Goal: Find specific page/section: Find specific page/section

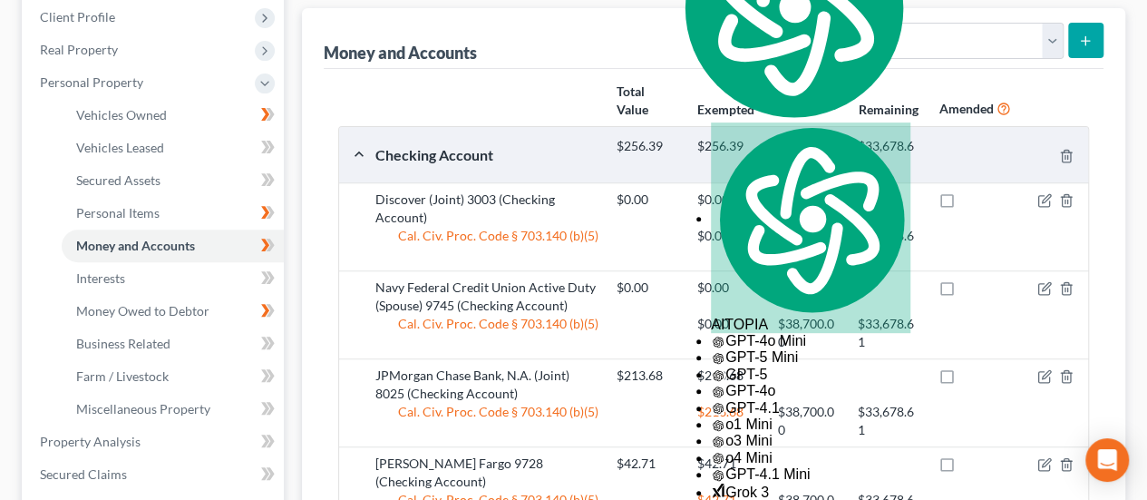
scroll to position [286, 0]
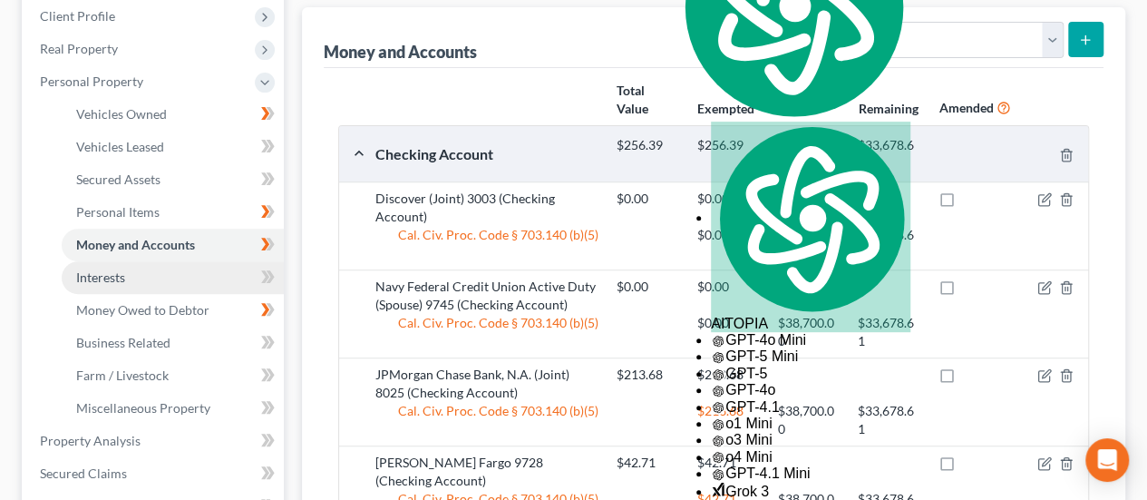
click at [138, 267] on link "Interests" at bounding box center [173, 277] width 222 height 33
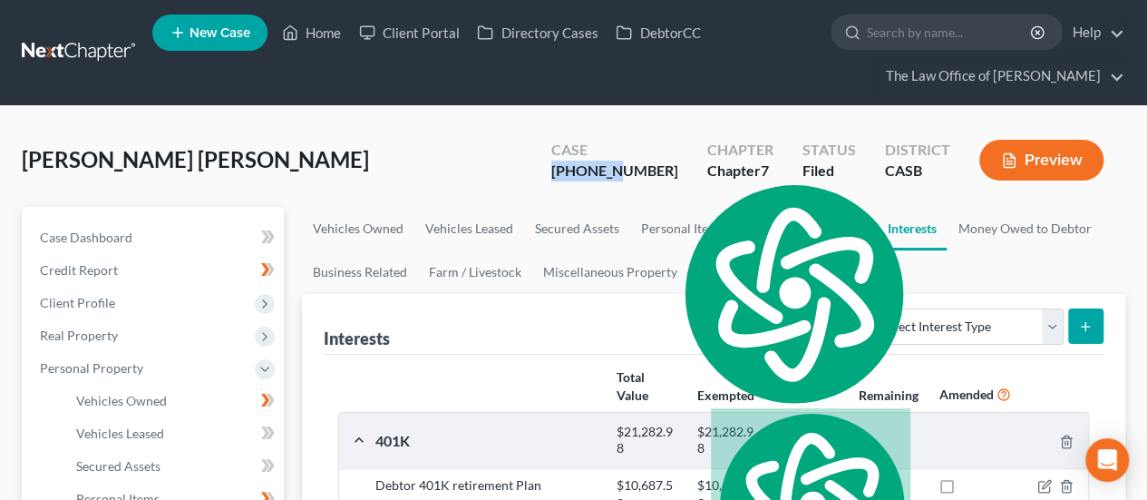
click at [662, 170] on div "[PHONE_NUMBER]" at bounding box center [614, 170] width 127 height 21
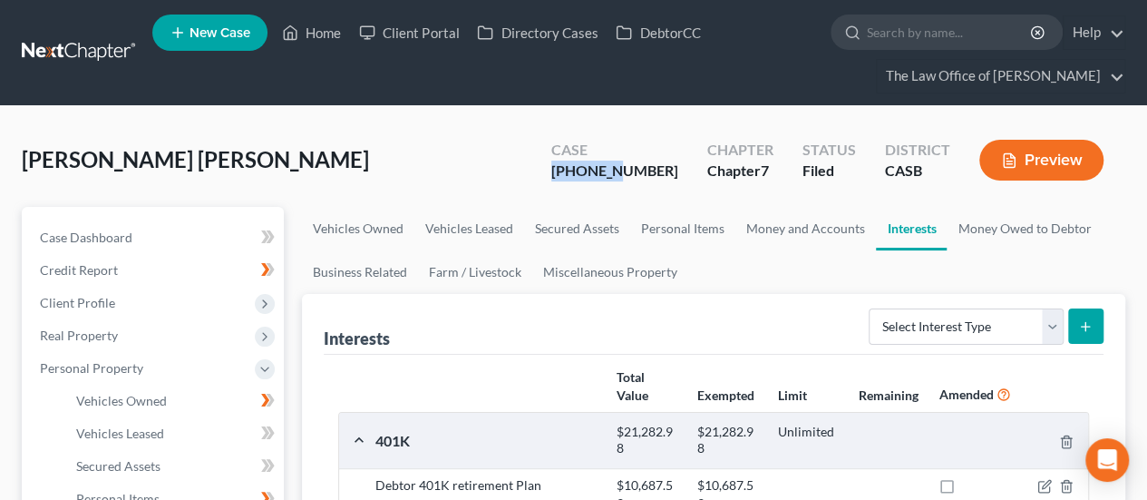
drag, startPoint x: 665, startPoint y: 170, endPoint x: 593, endPoint y: 171, distance: 71.6
click at [593, 171] on div "Case [PHONE_NUMBER]" at bounding box center [615, 161] width 156 height 53
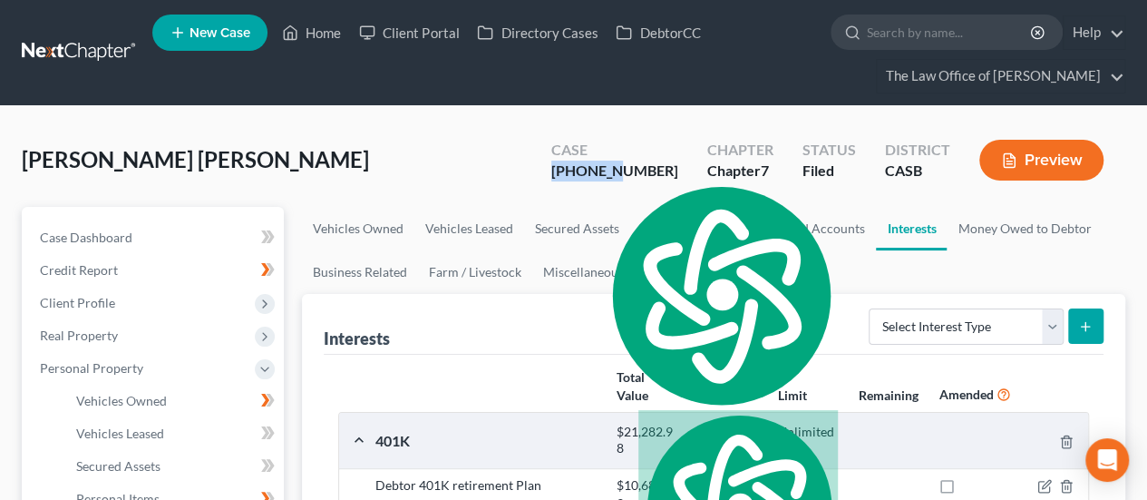
copy div "25-03487"
drag, startPoint x: 254, startPoint y: 161, endPoint x: 156, endPoint y: 161, distance: 97.9
click at [156, 161] on div "[PERSON_NAME] [PERSON_NAME] Upgraded Case [PHONE_NUMBER] Chapter Chapter 7 Stat…" at bounding box center [573, 167] width 1103 height 79
copy span "[PERSON_NAME]"
